Goal: Task Accomplishment & Management: Manage account settings

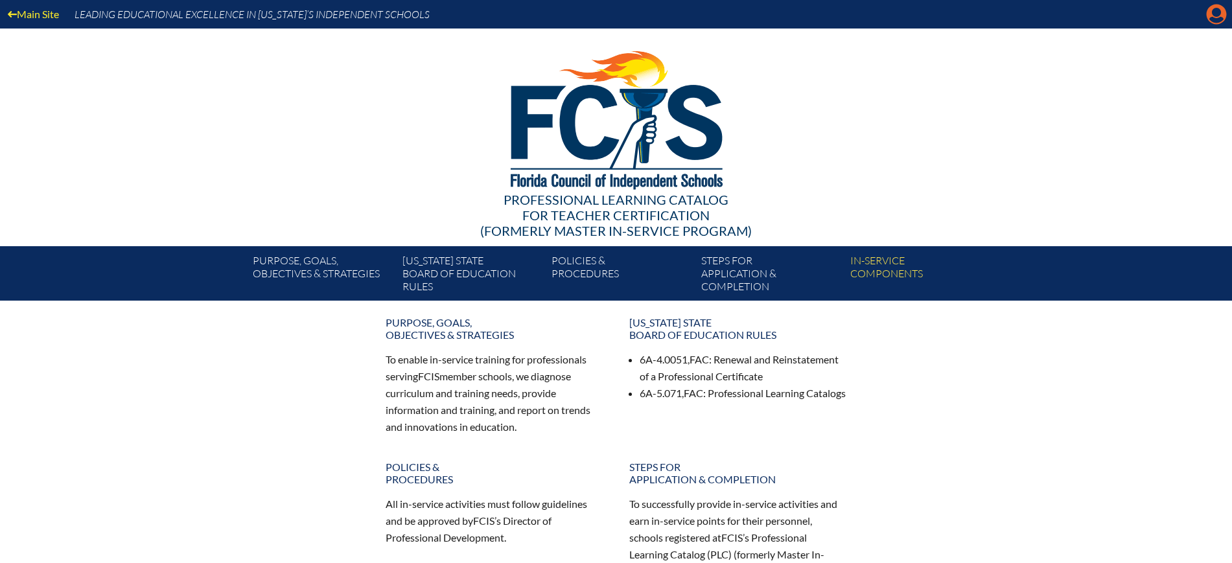
click at [1224, 18] on icon at bounding box center [1217, 15] width 20 height 20
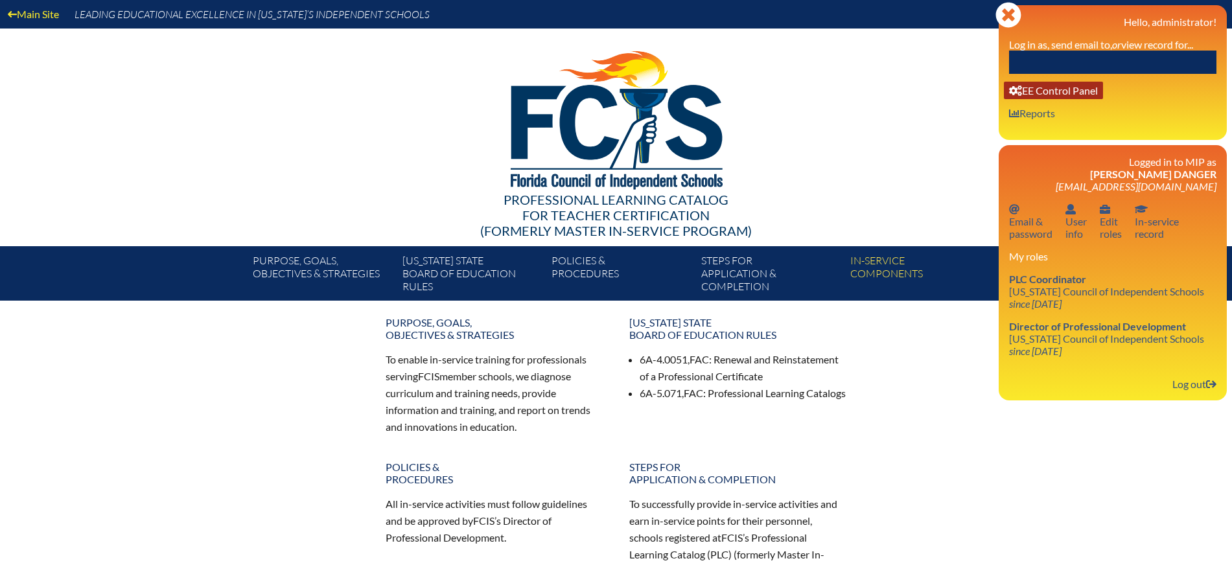
click at [1085, 83] on link "User info EE Control Panel" at bounding box center [1053, 91] width 99 height 18
click at [1093, 49] on label "Log in as, send email to, or view record for..." at bounding box center [1101, 44] width 184 height 12
click at [1087, 58] on input "text" at bounding box center [1112, 62] width 207 height 23
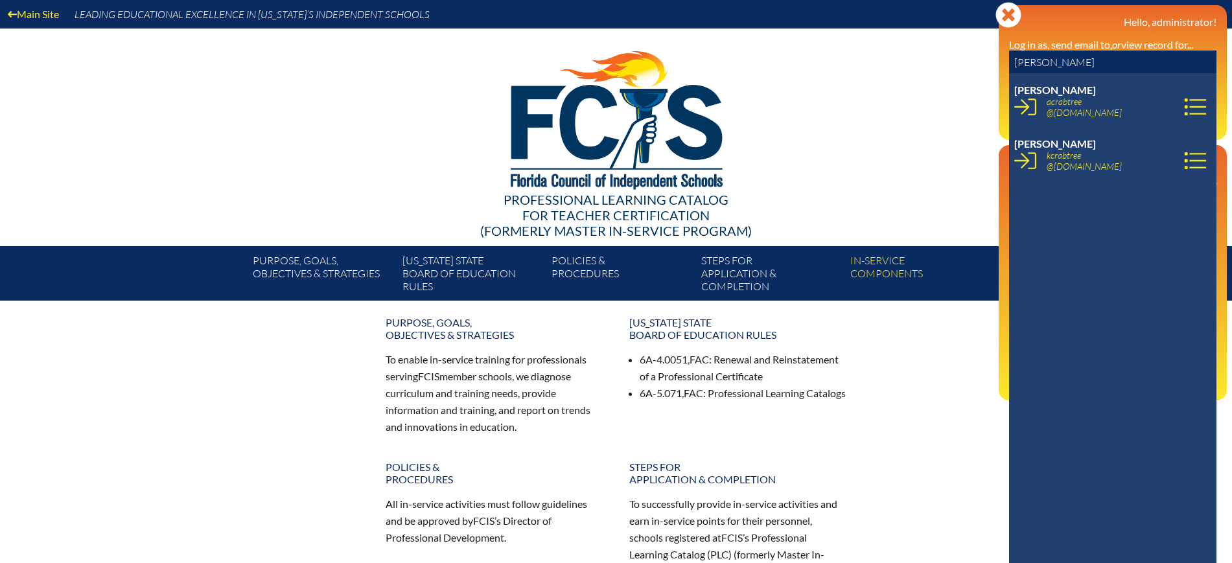
type input "crabtree"
click at [1023, 166] on icon at bounding box center [1025, 160] width 22 height 17
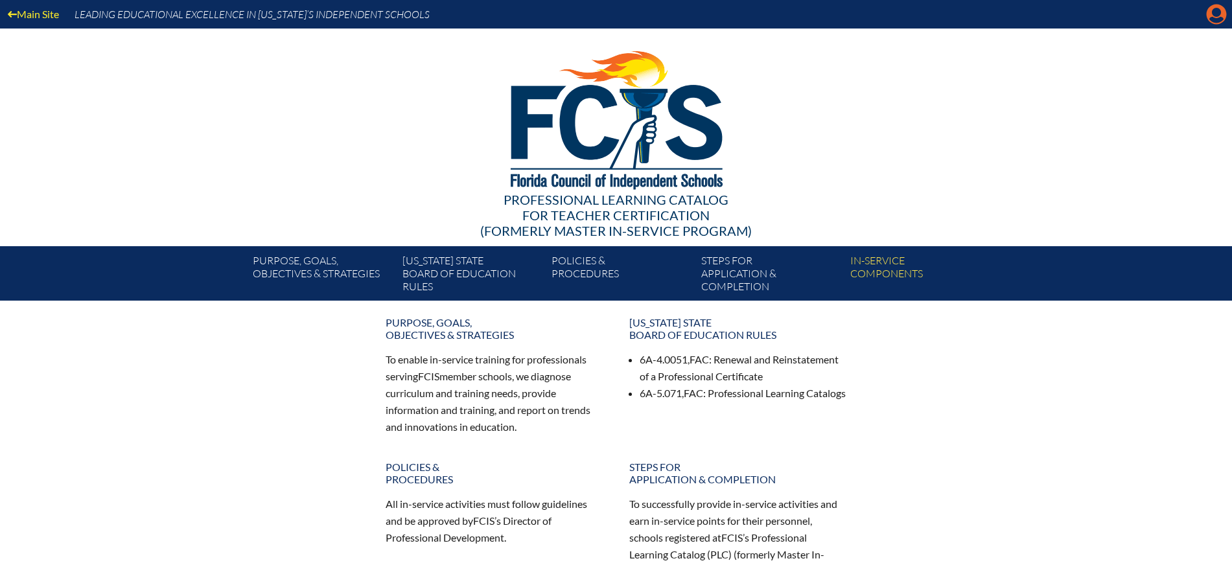
click at [1219, 12] on icon "Manage account" at bounding box center [1216, 14] width 21 height 21
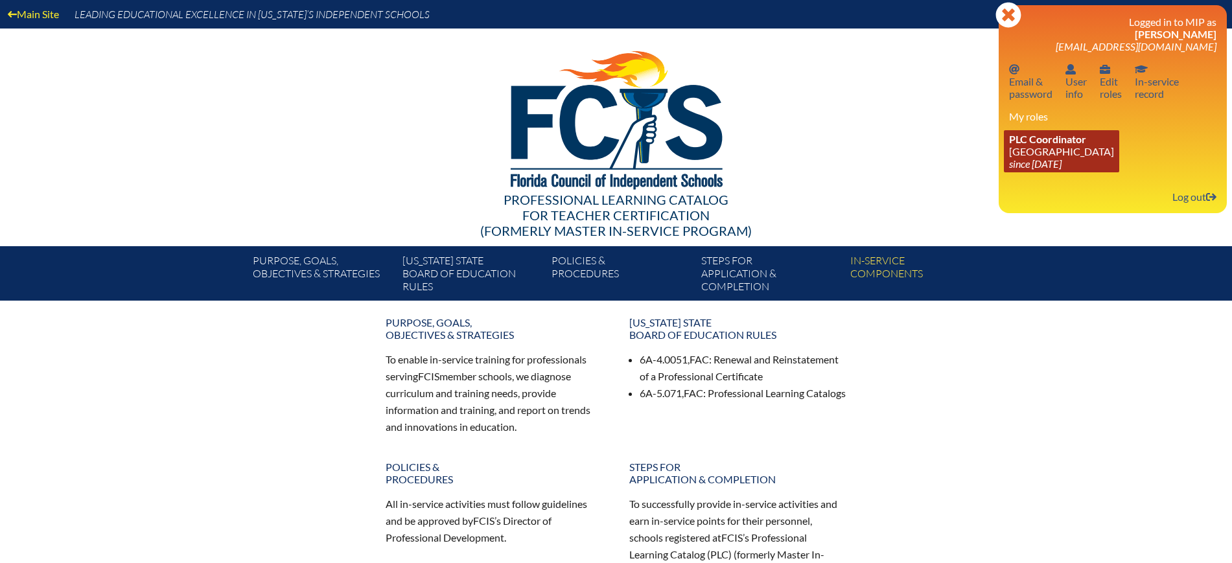
click at [1058, 145] on link "PLC Coordinator Park Maitland School since 2023 Aug 1" at bounding box center [1061, 151] width 115 height 42
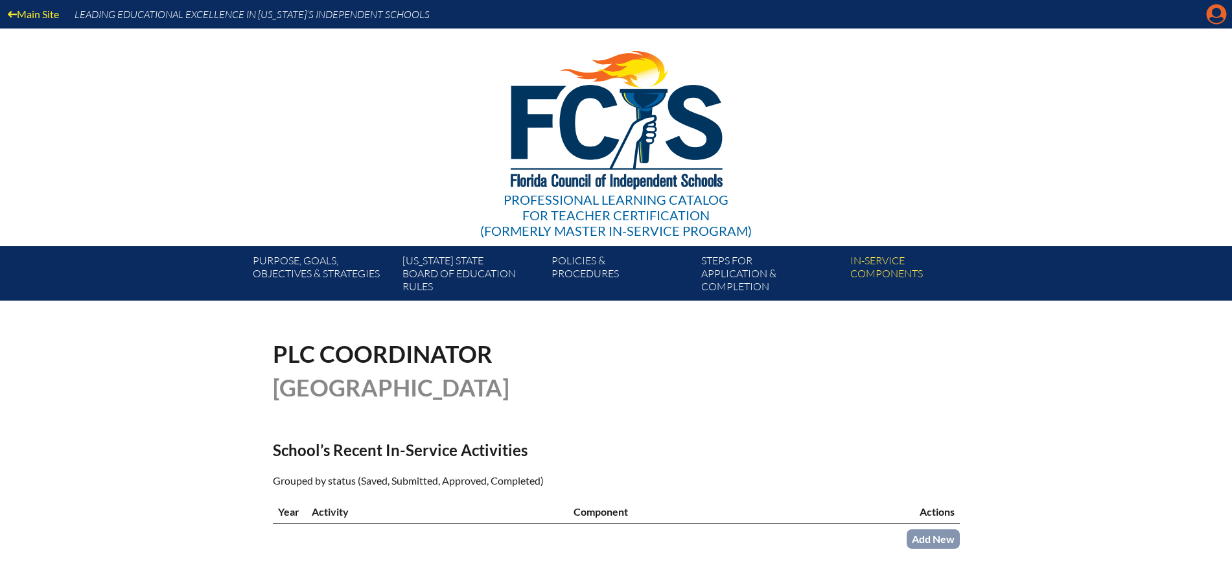
drag, startPoint x: 1213, startPoint y: 18, endPoint x: 1203, endPoint y: 21, distance: 10.2
click at [1213, 18] on icon "Manage account" at bounding box center [1216, 14] width 21 height 21
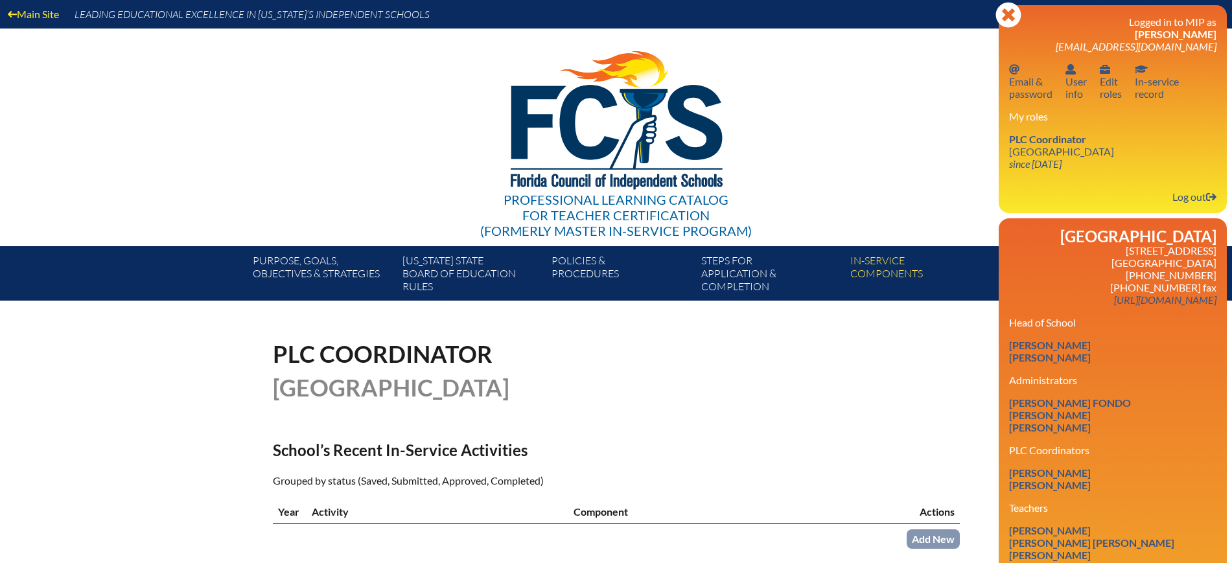
drag, startPoint x: 1217, startPoint y: 43, endPoint x: 1078, endPoint y: 42, distance: 139.4
click at [1078, 42] on div "Close Manage account Logged in to MIP as [PERSON_NAME] [EMAIL_ADDRESS][DOMAIN_N…" at bounding box center [1113, 109] width 228 height 208
copy span "[EMAIL_ADDRESS][DOMAIN_NAME]"
click at [1202, 198] on link "Log out Log out" at bounding box center [1194, 197] width 54 height 18
